Goal: Check status

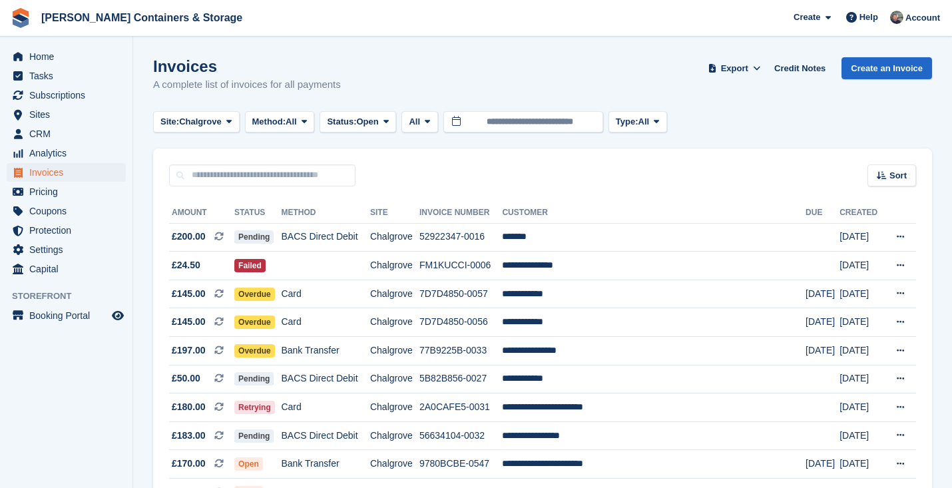
scroll to position [95, 0]
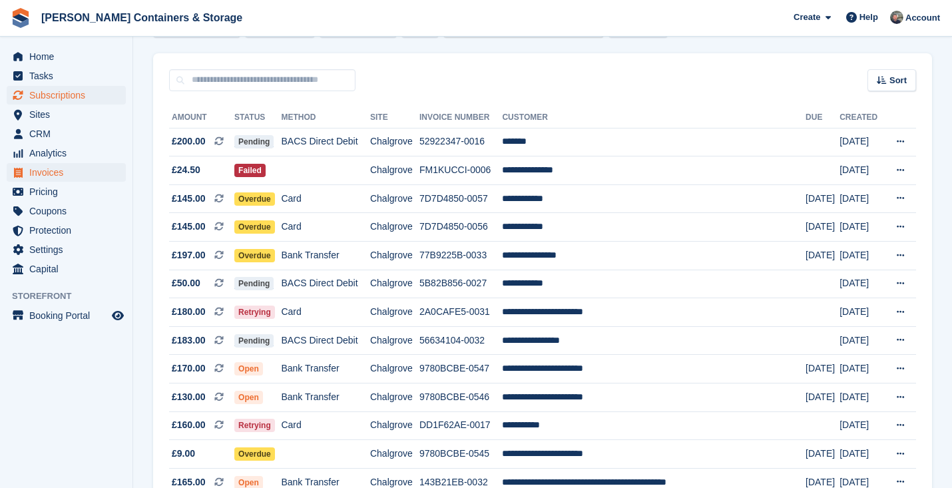
click at [61, 99] on span "Subscriptions" at bounding box center [69, 95] width 80 height 19
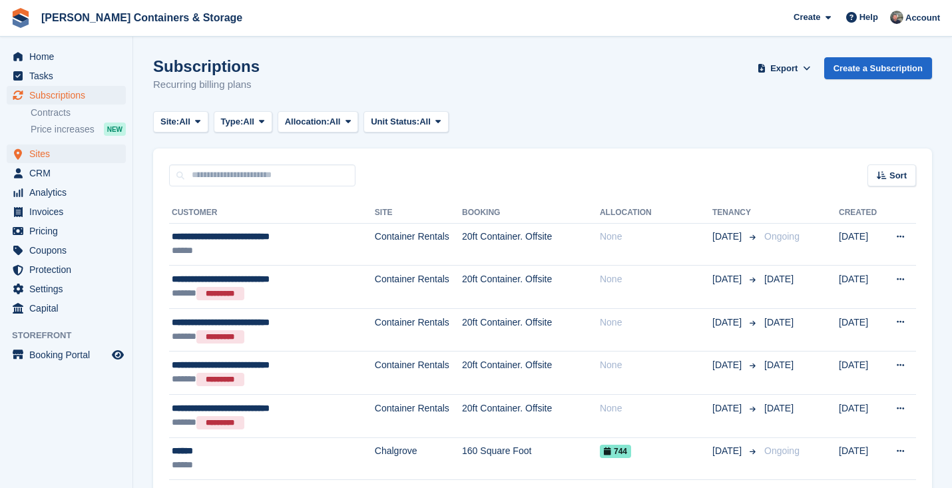
click at [57, 160] on span "Sites" at bounding box center [69, 153] width 80 height 19
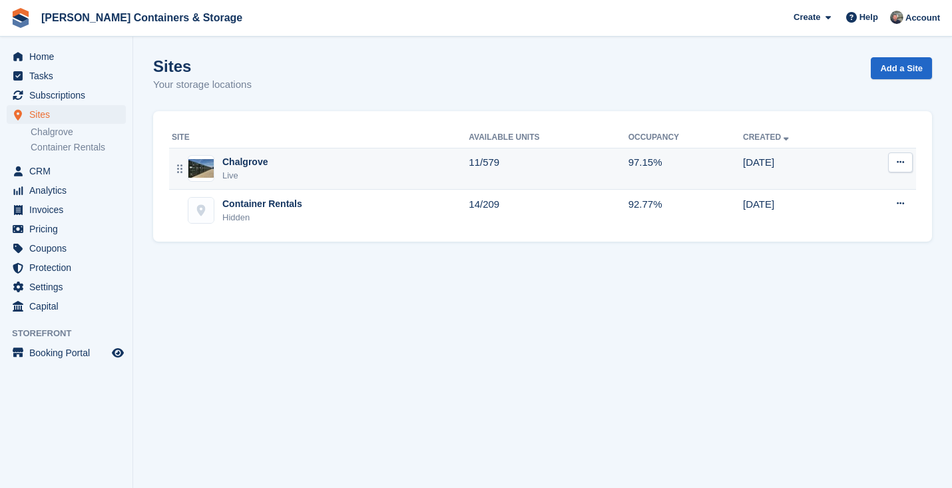
click at [280, 178] on div "Chalgrove Live" at bounding box center [320, 168] width 297 height 27
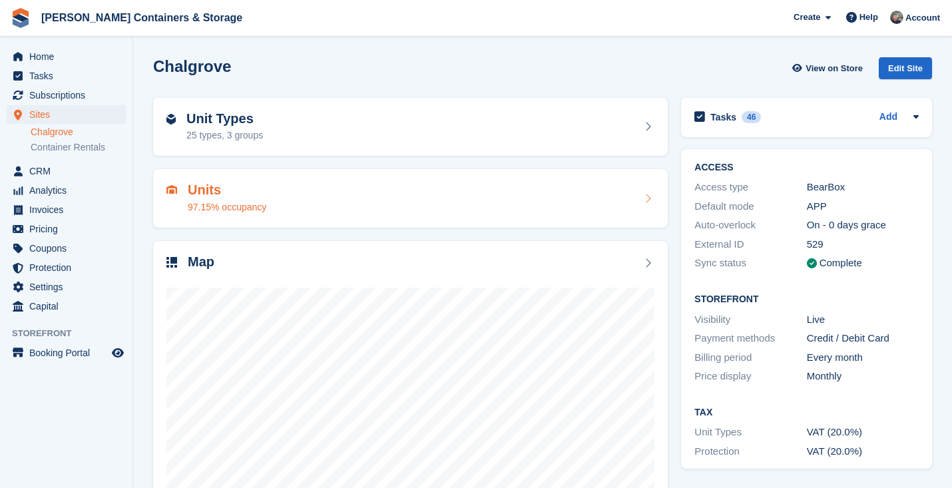
click at [214, 202] on div "97.15% occupancy" at bounding box center [227, 207] width 79 height 14
click at [204, 184] on h2 "Units" at bounding box center [227, 189] width 79 height 15
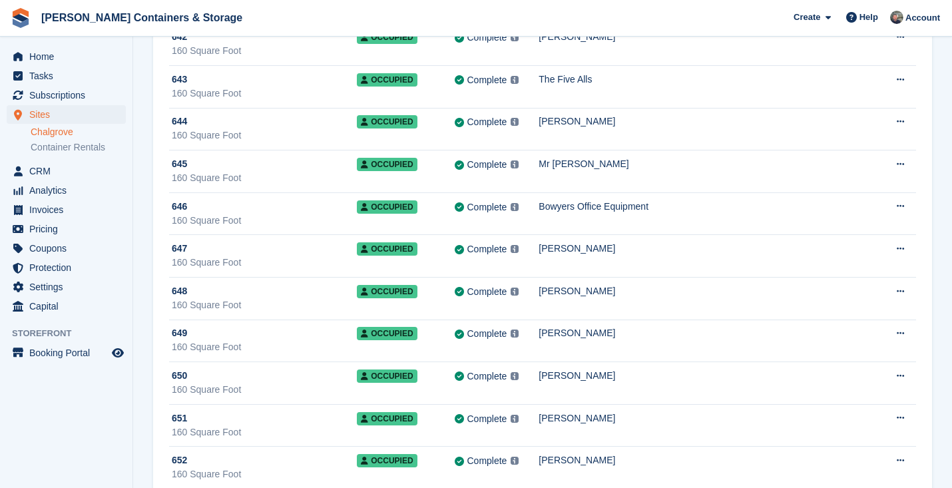
scroll to position [18952, 0]
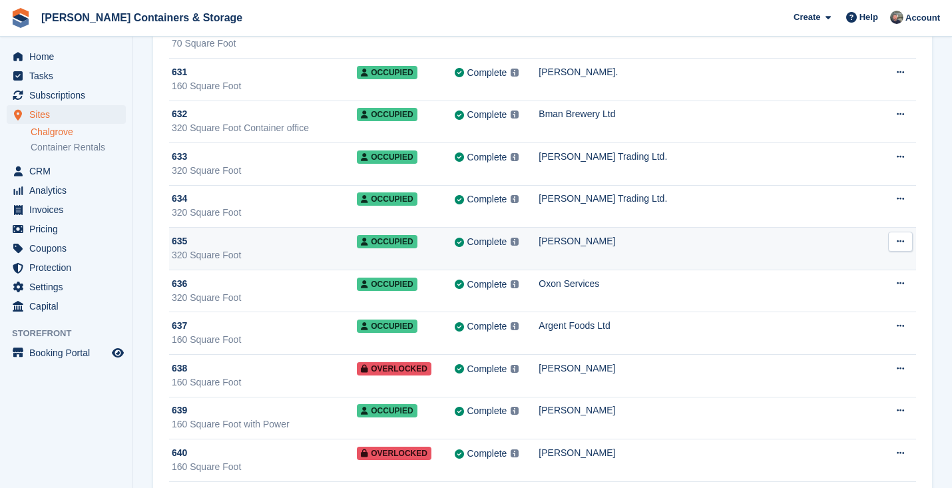
click at [230, 242] on div "635" at bounding box center [264, 241] width 185 height 14
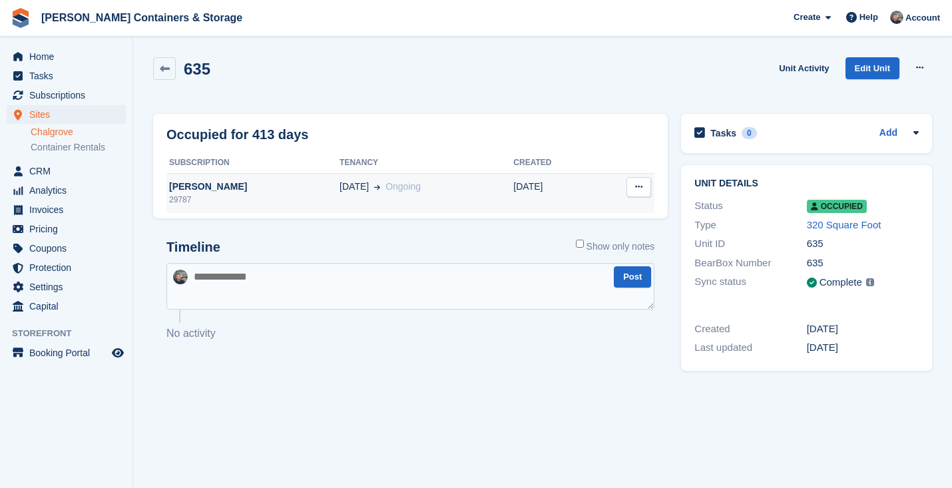
click at [240, 192] on div "[PERSON_NAME]" at bounding box center [252, 187] width 173 height 14
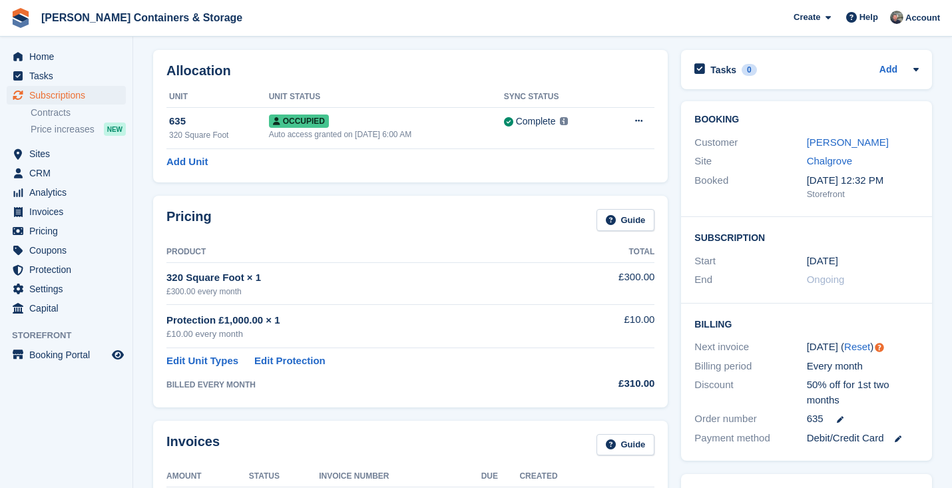
scroll to position [372, 0]
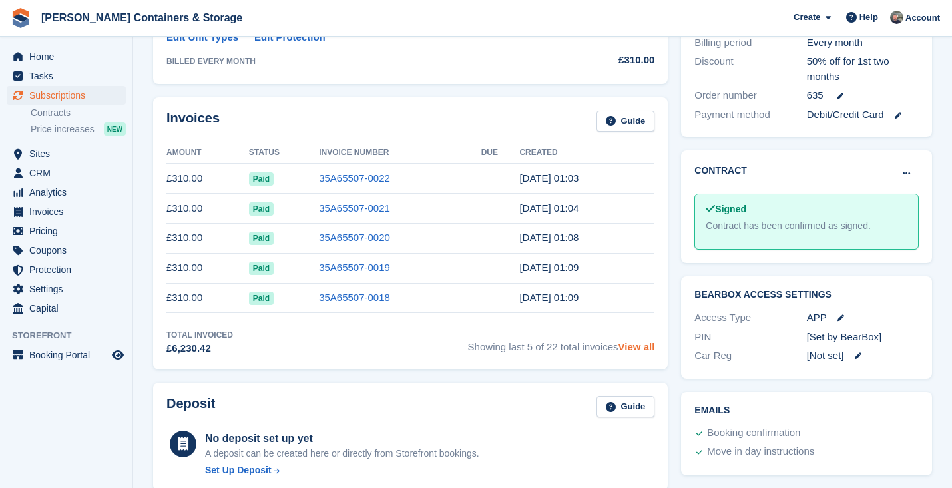
click at [637, 352] on link "View all" at bounding box center [637, 346] width 37 height 11
